Goal: Check status: Check status

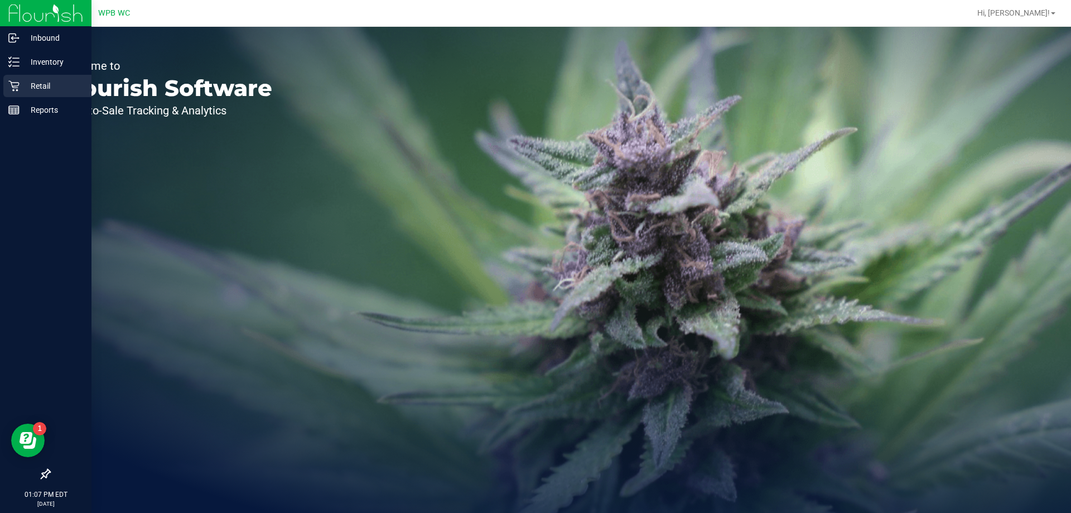
click at [43, 79] on div "Retail" at bounding box center [47, 86] width 88 height 22
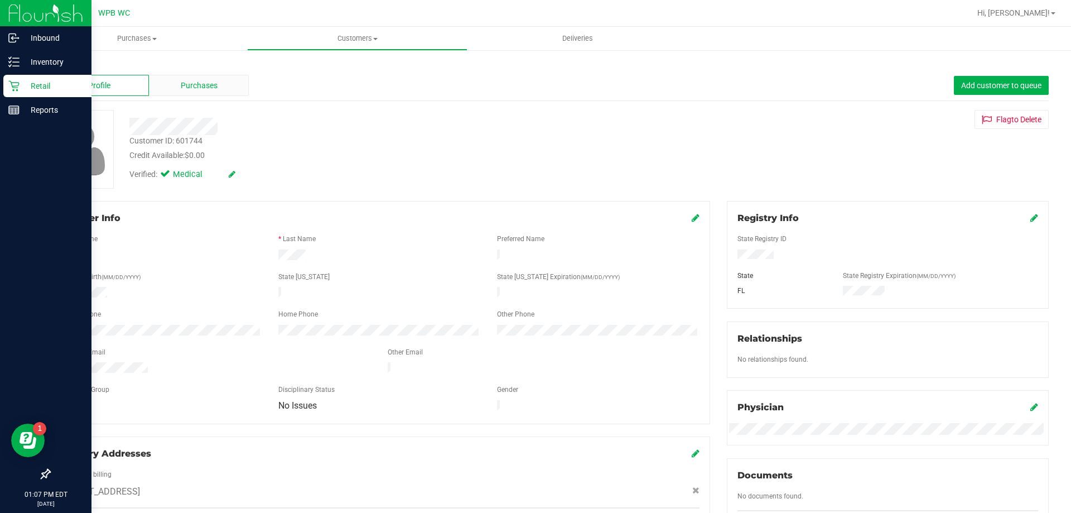
click at [184, 86] on span "Purchases" at bounding box center [199, 86] width 37 height 12
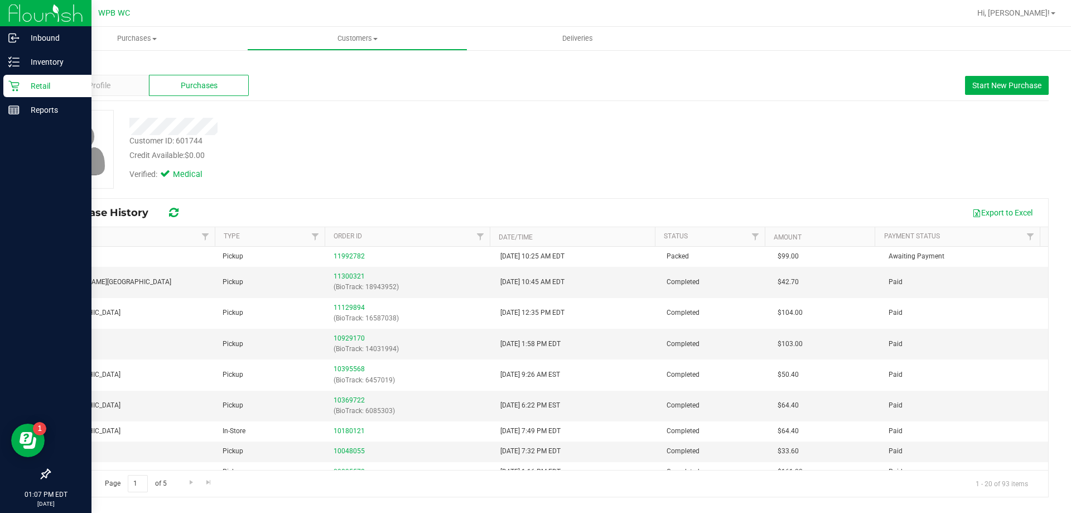
click at [40, 79] on div "Retail" at bounding box center [47, 86] width 88 height 22
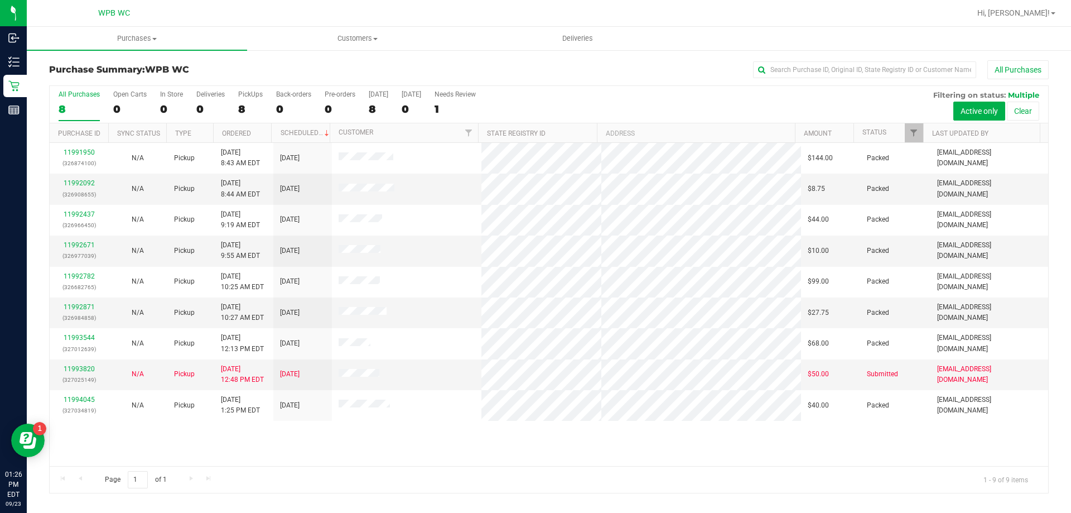
click at [751, 425] on div "11991950 (326874100) N/A Pickup [DATE] 8:43 AM EDT 9/23/2025 $144.00 Packed [EM…" at bounding box center [549, 304] width 999 height 323
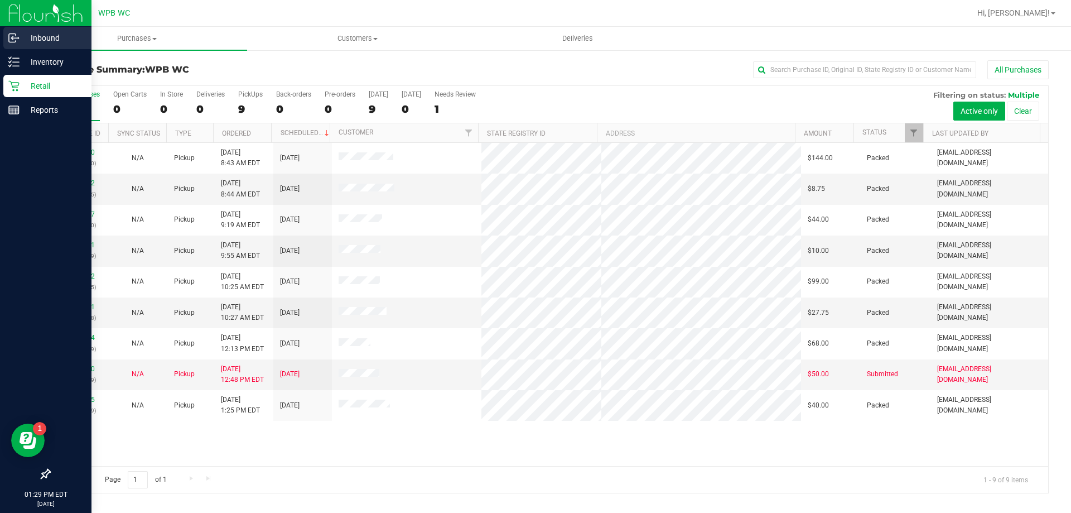
click at [50, 33] on p "Inbound" at bounding box center [53, 37] width 67 height 13
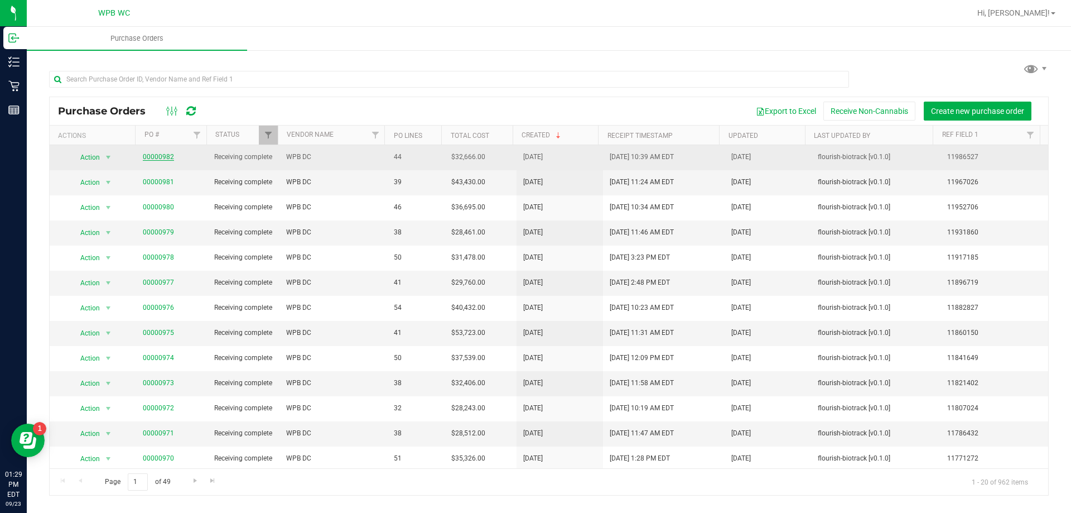
click at [163, 161] on link "00000982" at bounding box center [158, 157] width 31 height 8
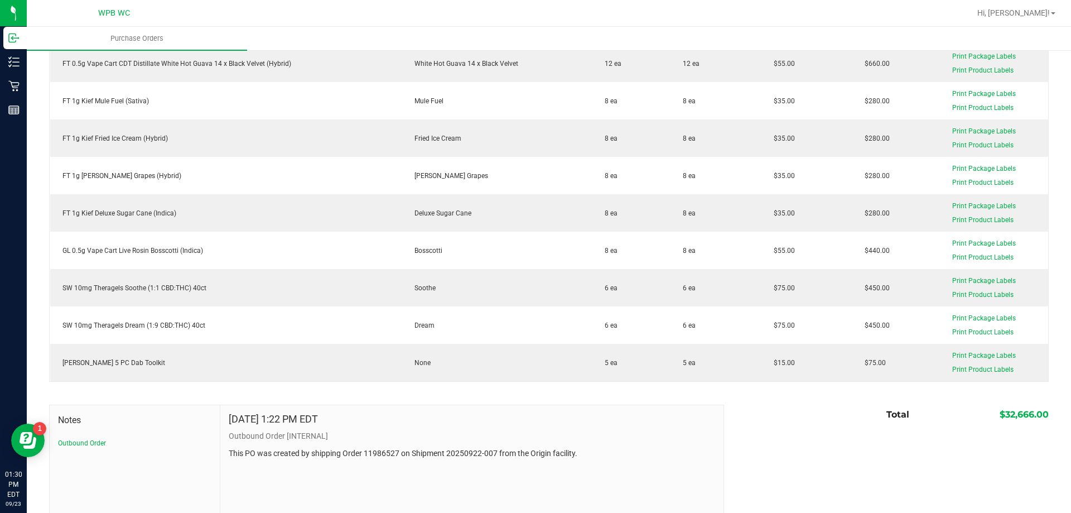
scroll to position [1562, 0]
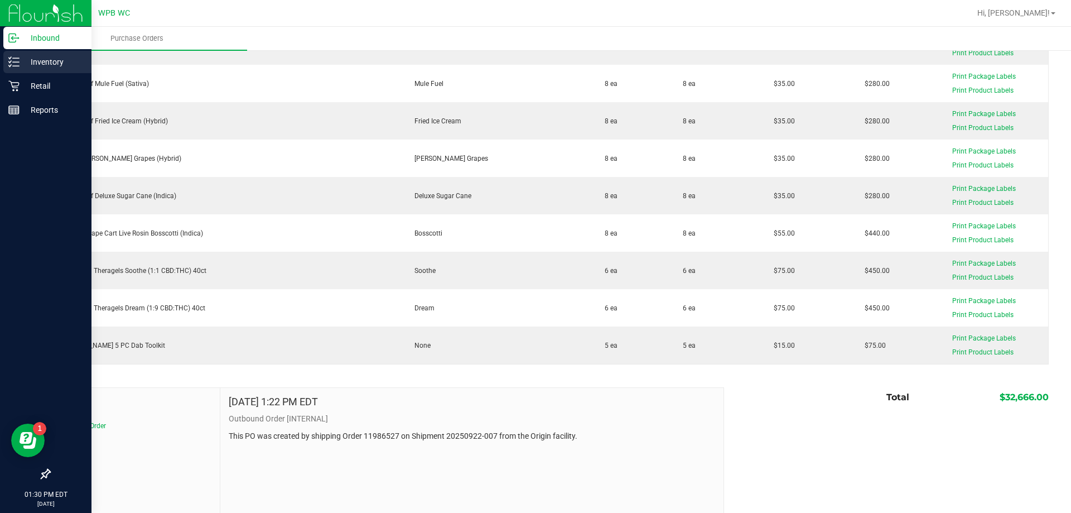
click at [59, 66] on p "Inventory" at bounding box center [53, 61] width 67 height 13
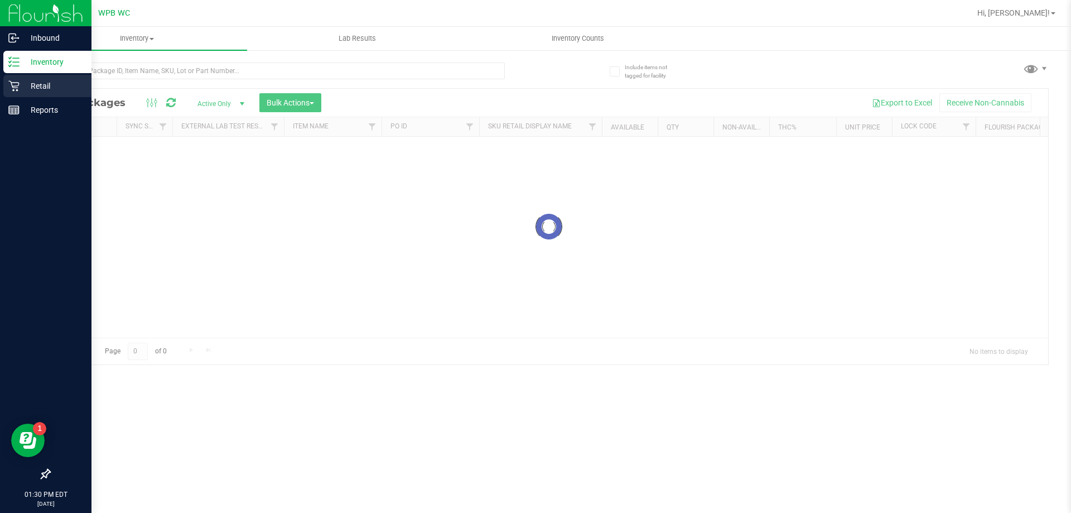
click at [54, 81] on p "Retail" at bounding box center [53, 85] width 67 height 13
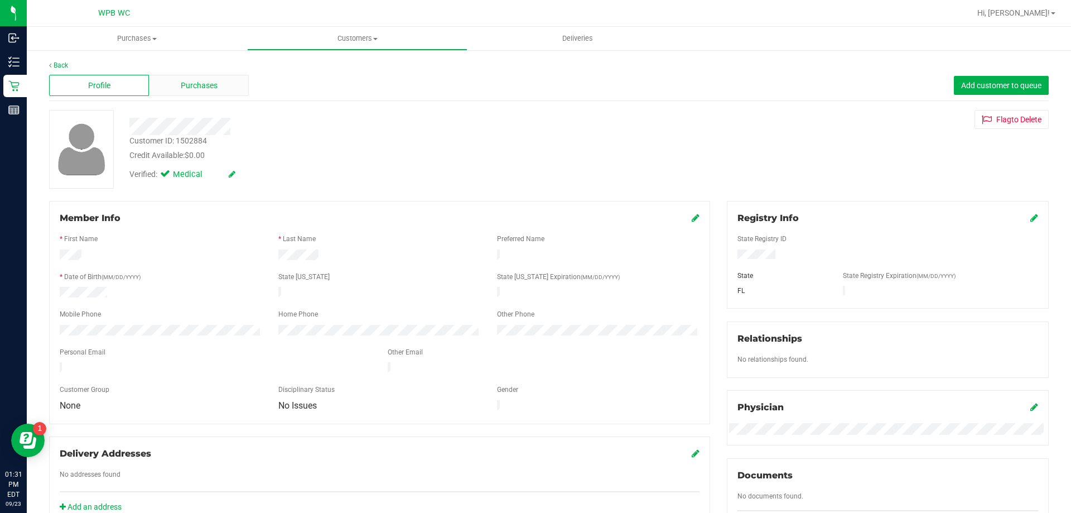
click at [199, 90] on span "Purchases" at bounding box center [199, 86] width 37 height 12
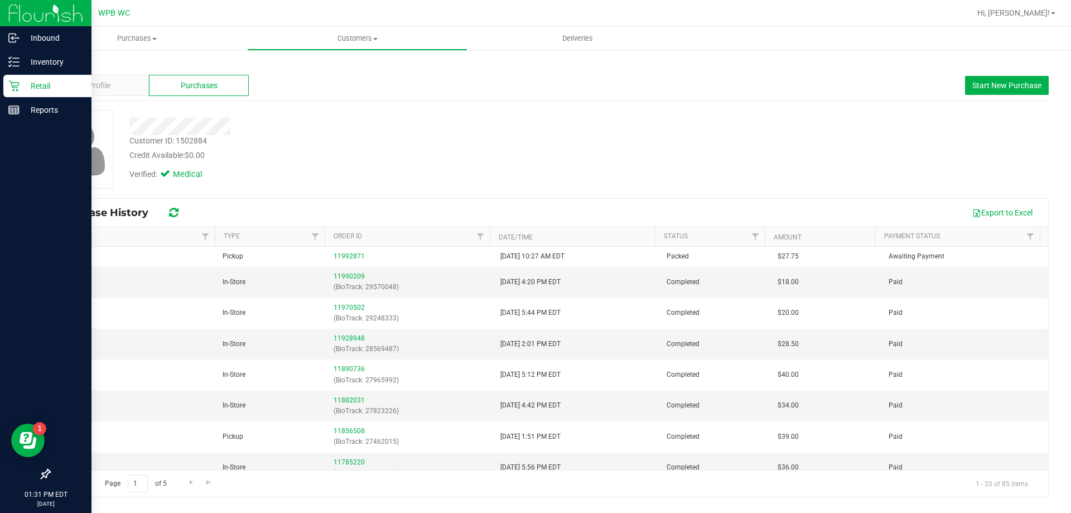
click at [18, 89] on icon at bounding box center [13, 85] width 11 height 11
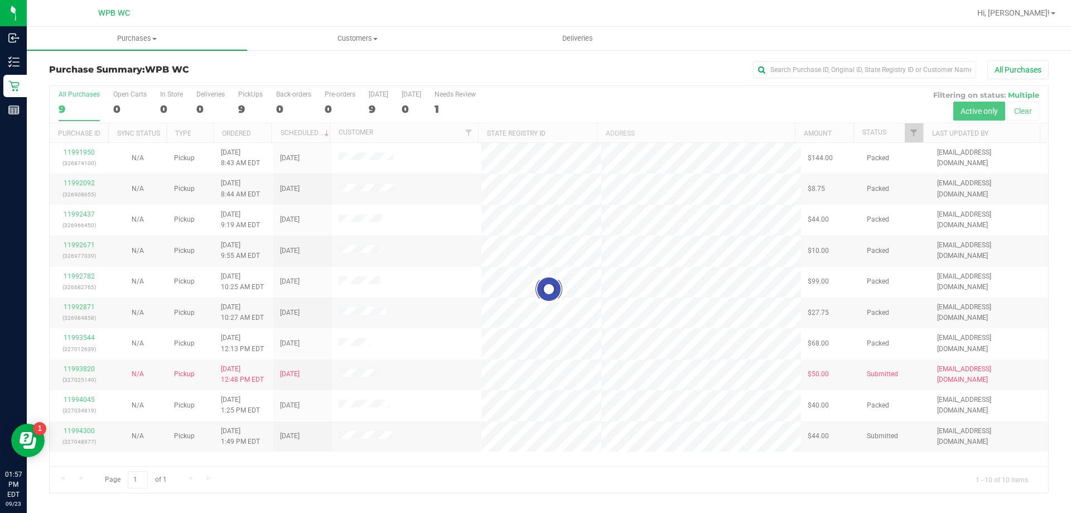
click at [599, 463] on div at bounding box center [549, 289] width 999 height 407
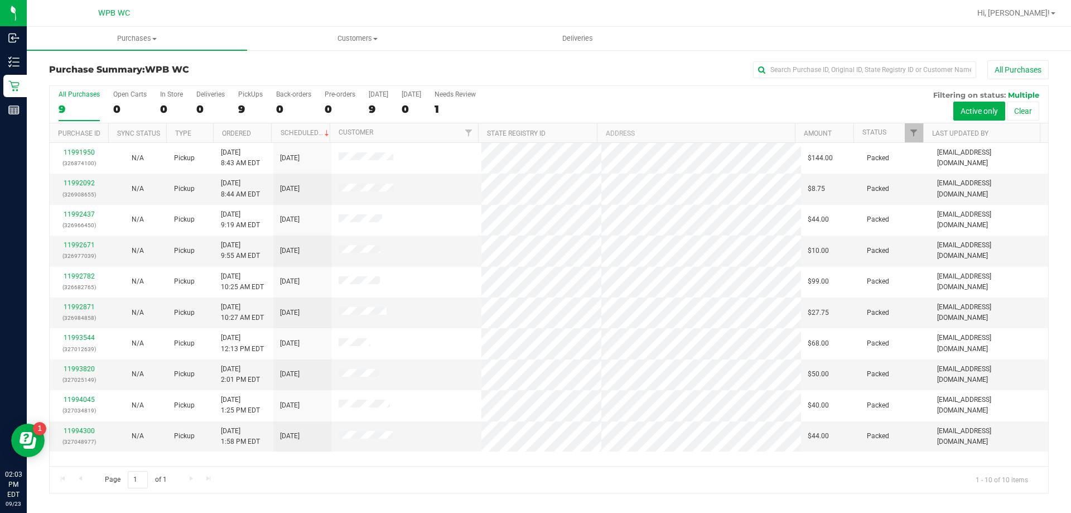
click at [558, 461] on div "11991950 (326874100) N/A Pickup [DATE] 8:43 AM EDT 9/23/2025 $144.00 Packed [EM…" at bounding box center [549, 304] width 999 height 323
click at [592, 463] on div "11991950 (326874100) N/A Pickup [DATE] 8:43 AM EDT 9/23/2025 $144.00 Packed [EM…" at bounding box center [549, 304] width 999 height 323
